Goal: Task Accomplishment & Management: Manage account settings

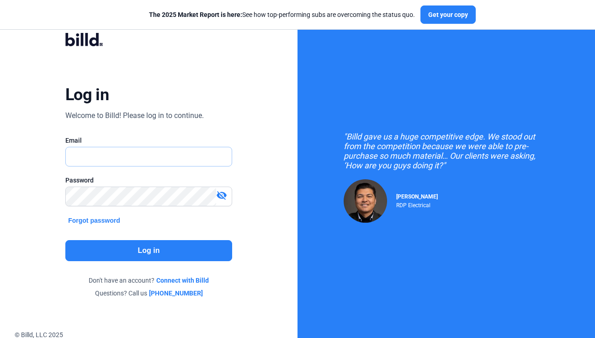
click at [175, 155] on input "text" at bounding box center [149, 156] width 166 height 19
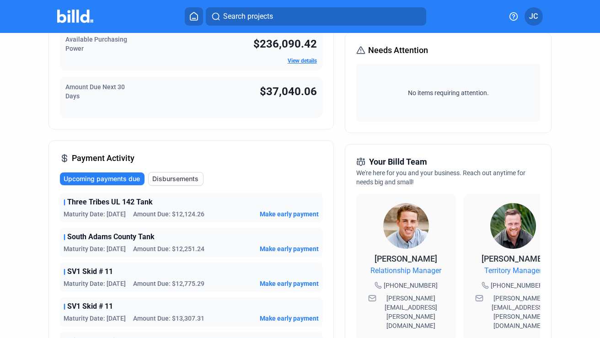
scroll to position [119, 0]
click at [276, 212] on span "Make early payment" at bounding box center [289, 213] width 59 height 9
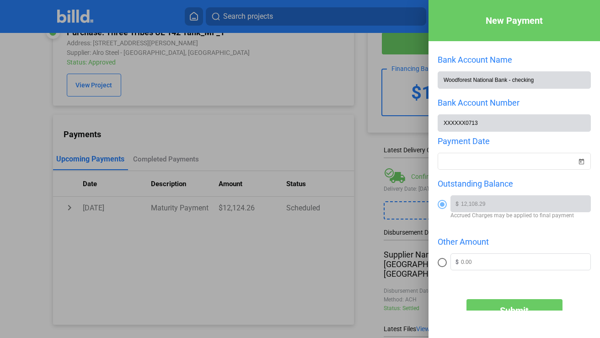
click at [356, 139] on div at bounding box center [300, 169] width 600 height 338
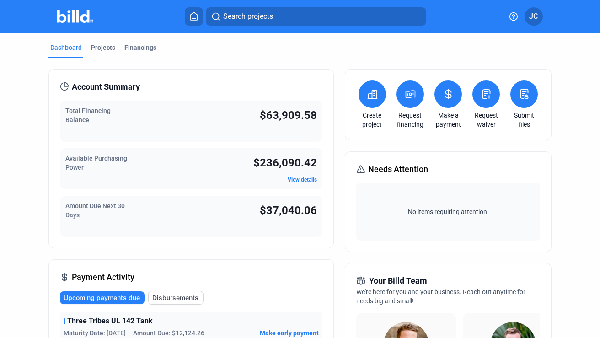
click at [534, 18] on span "JC" at bounding box center [533, 16] width 9 height 11
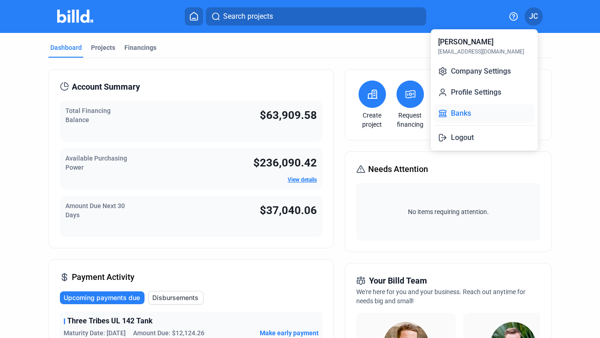
click at [465, 112] on button "Banks" at bounding box center [484, 113] width 100 height 18
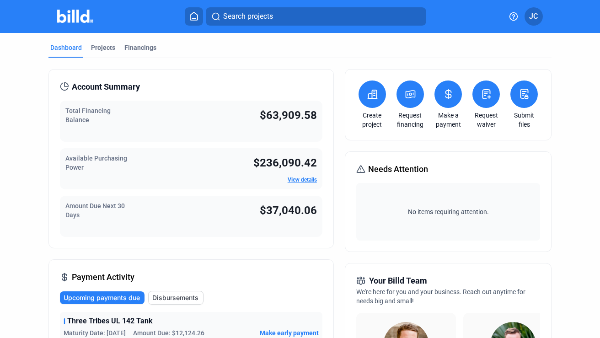
click at [303, 179] on link "View details" at bounding box center [301, 179] width 29 height 6
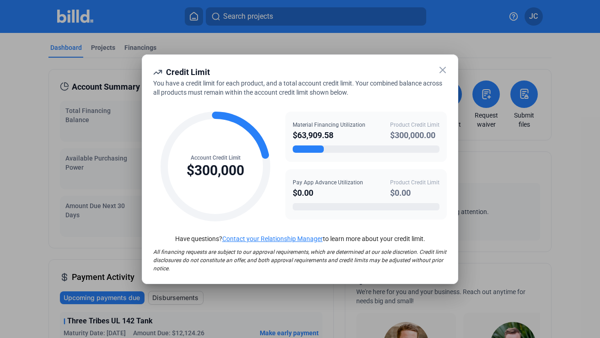
click at [441, 71] on icon at bounding box center [442, 69] width 5 height 5
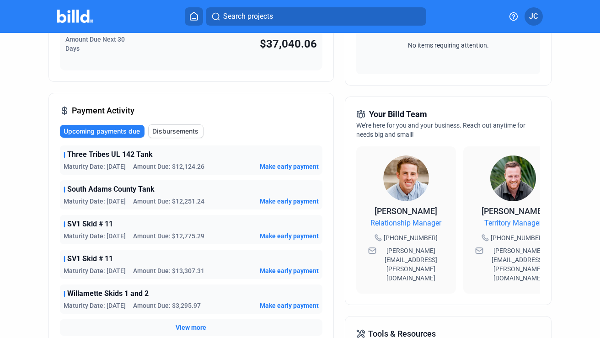
scroll to position [168, 0]
